Goal: Find contact information: Find contact information

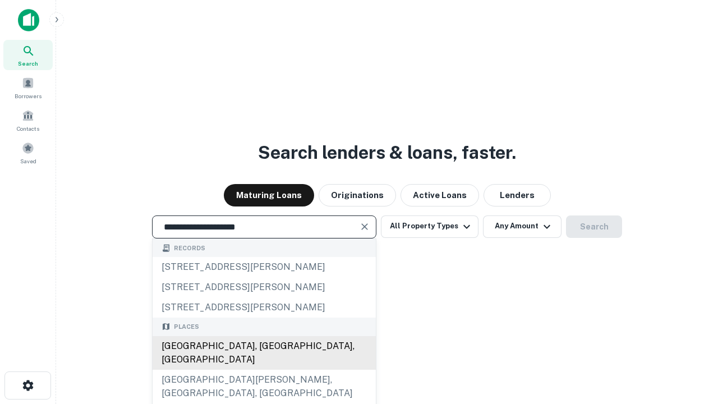
click at [264, 370] on div "Santa Monica, CA, USA" at bounding box center [264, 353] width 223 height 34
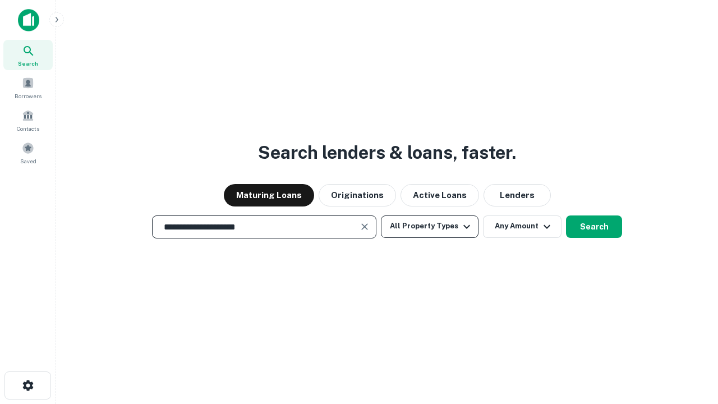
type input "**********"
click at [430, 226] on button "All Property Types" at bounding box center [430, 226] width 98 height 22
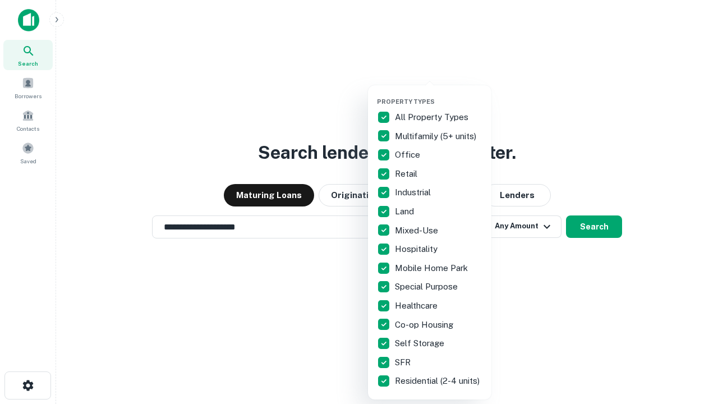
click at [439, 94] on button "button" at bounding box center [438, 94] width 123 height 1
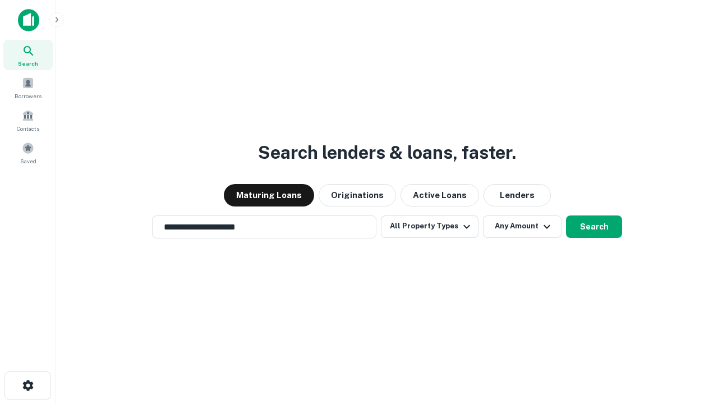
scroll to position [17, 0]
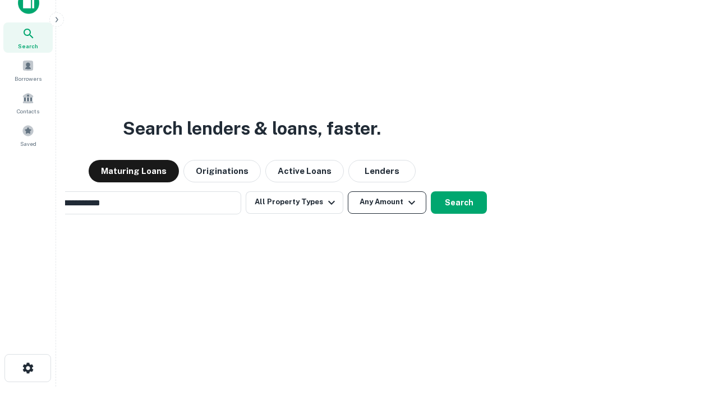
click at [348, 191] on button "Any Amount" at bounding box center [387, 202] width 79 height 22
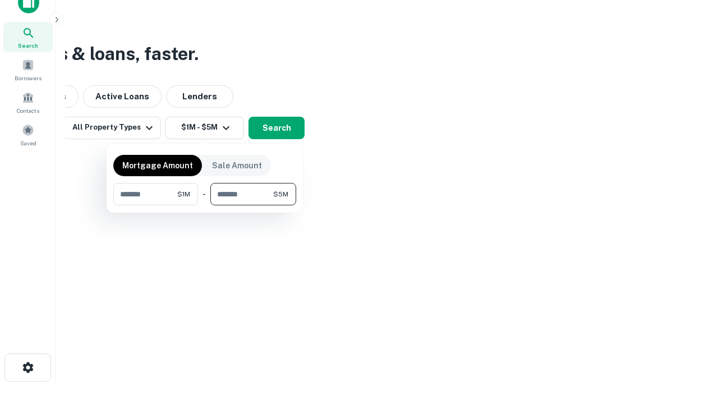
type input "*******"
click at [205, 205] on button "button" at bounding box center [204, 205] width 183 height 1
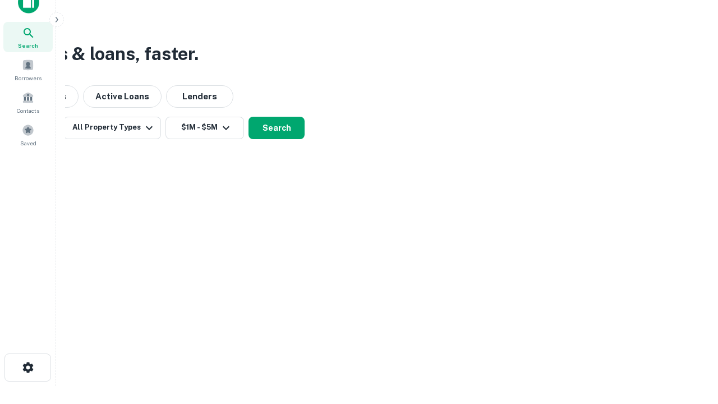
scroll to position [7, 207]
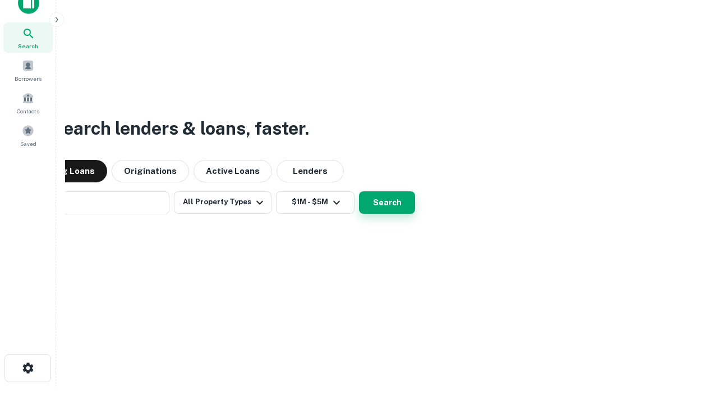
click at [359, 191] on button "Search" at bounding box center [387, 202] width 56 height 22
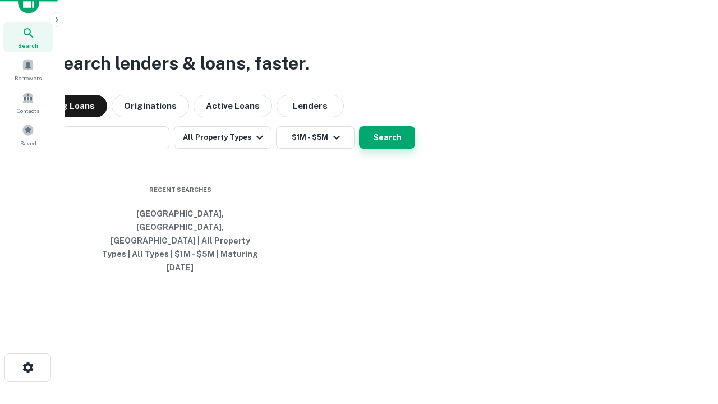
scroll to position [30, 318]
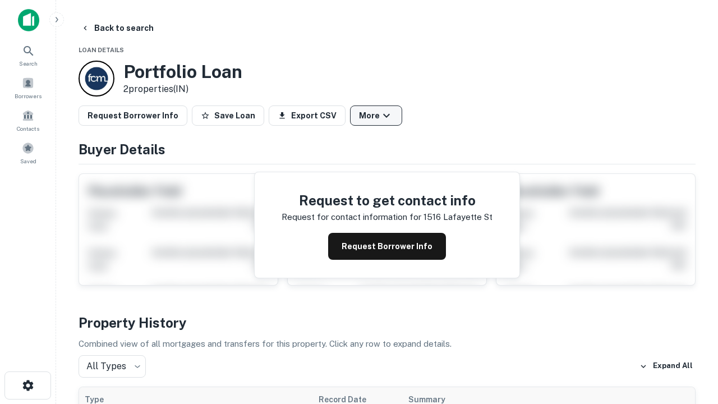
click at [376, 116] on button "More" at bounding box center [376, 115] width 52 height 20
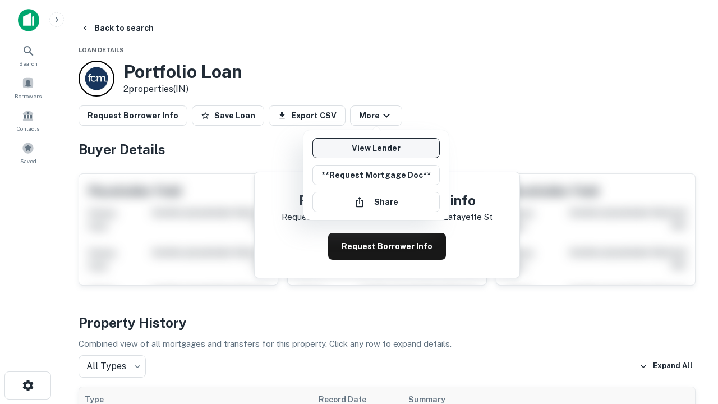
click at [376, 148] on link "View Lender" at bounding box center [375, 148] width 127 height 20
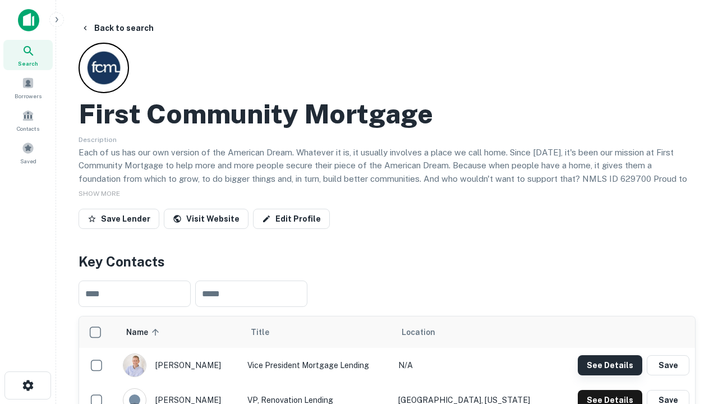
click at [610, 365] on button "See Details" at bounding box center [610, 365] width 65 height 20
click at [27, 385] on icon "button" at bounding box center [27, 385] width 13 height 13
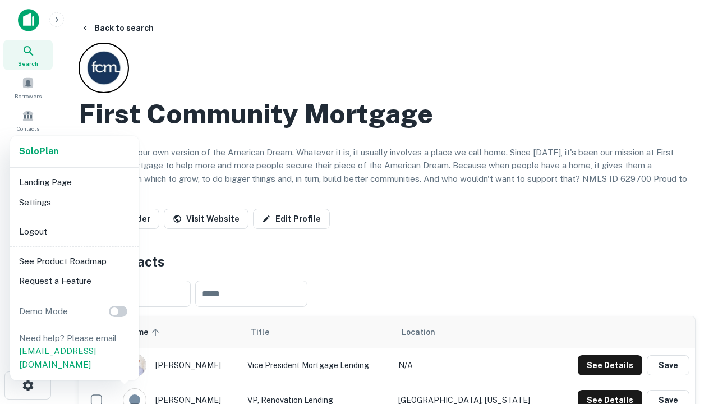
click at [74, 231] on li "Logout" at bounding box center [75, 232] width 120 height 20
